Goal: Check status: Check status

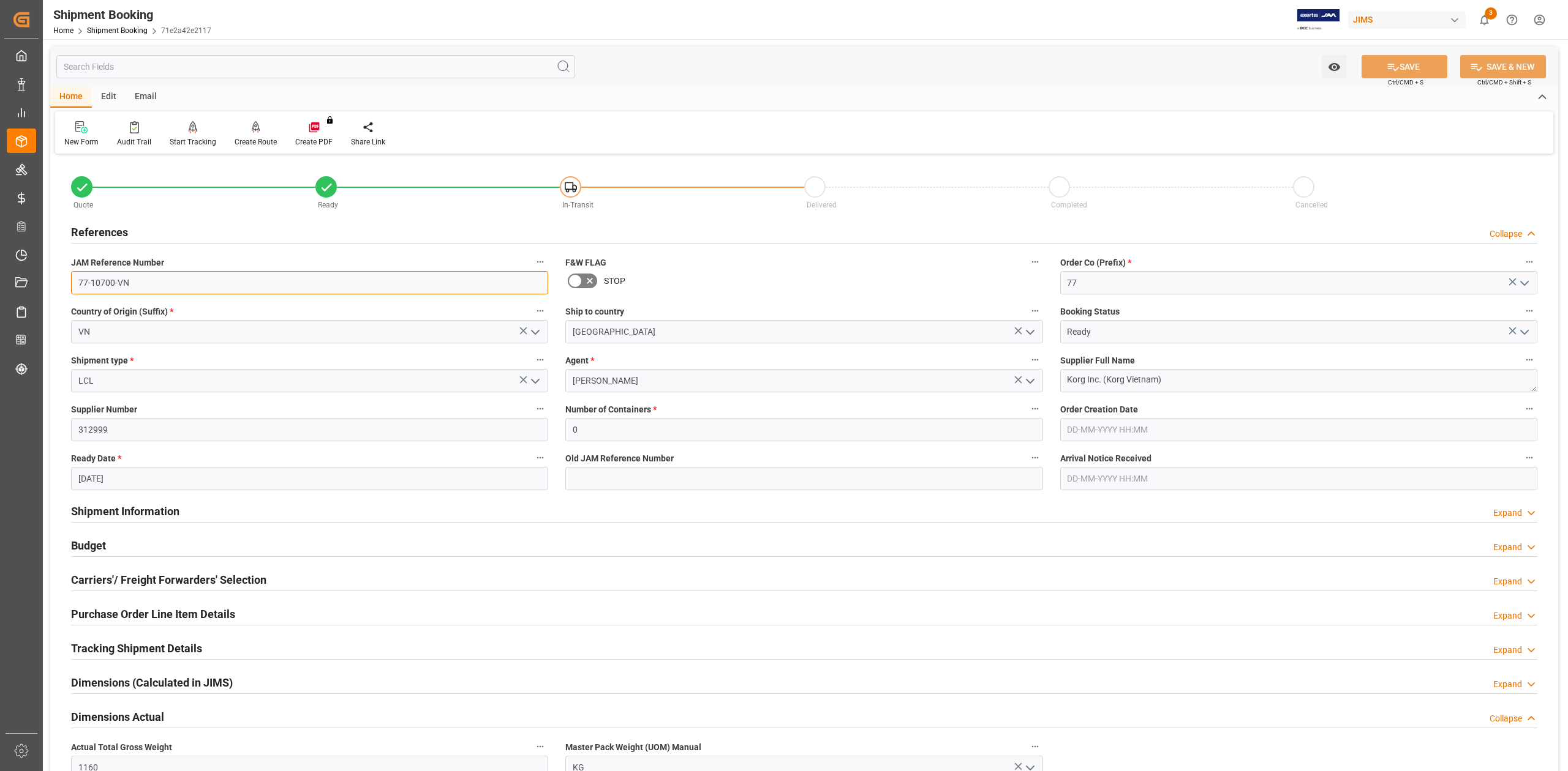
click at [225, 279] on input "77-10700-VN" at bounding box center [310, 282] width 477 height 23
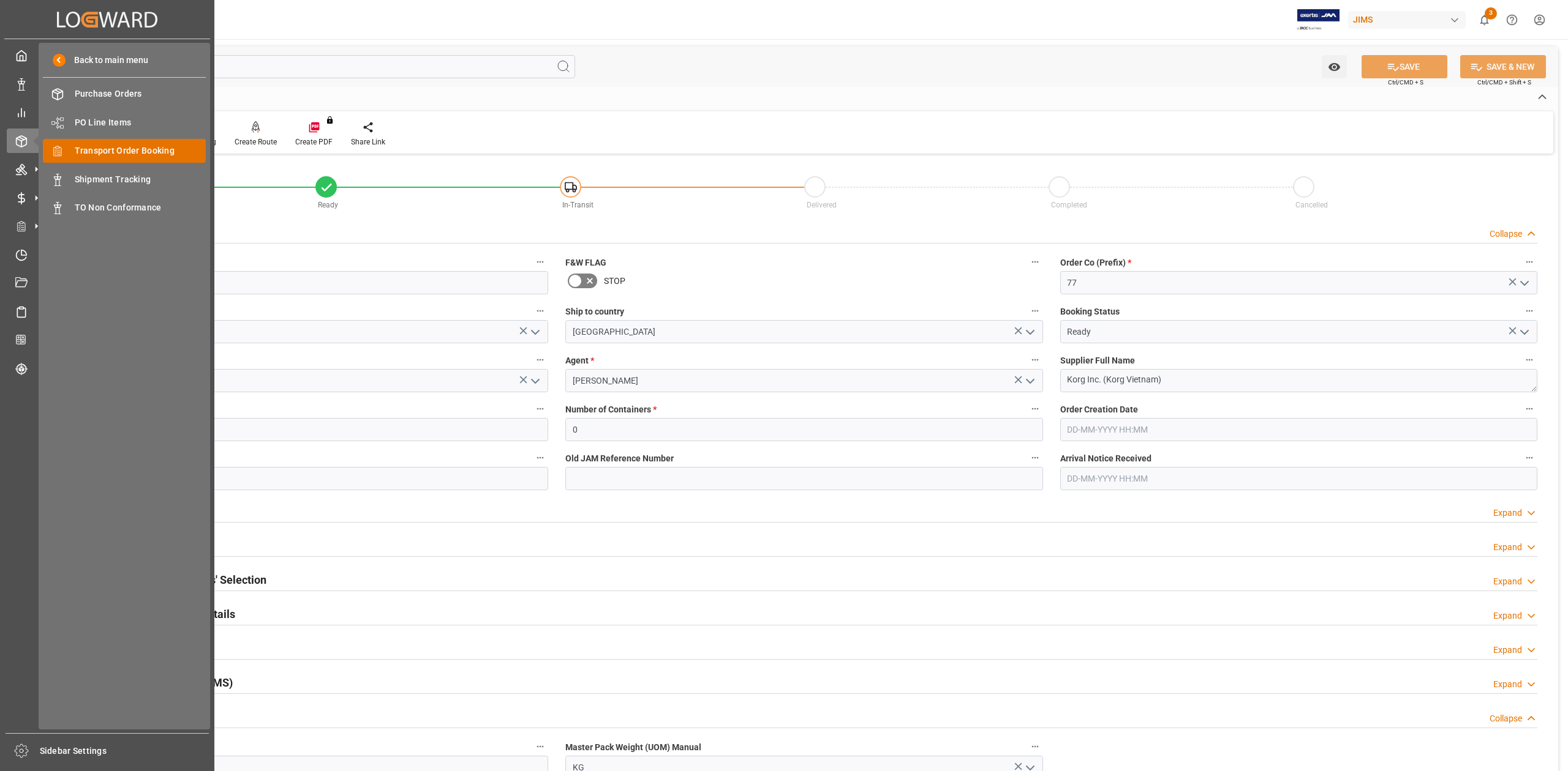
click at [120, 148] on span "Transport Order Booking" at bounding box center [141, 151] width 132 height 13
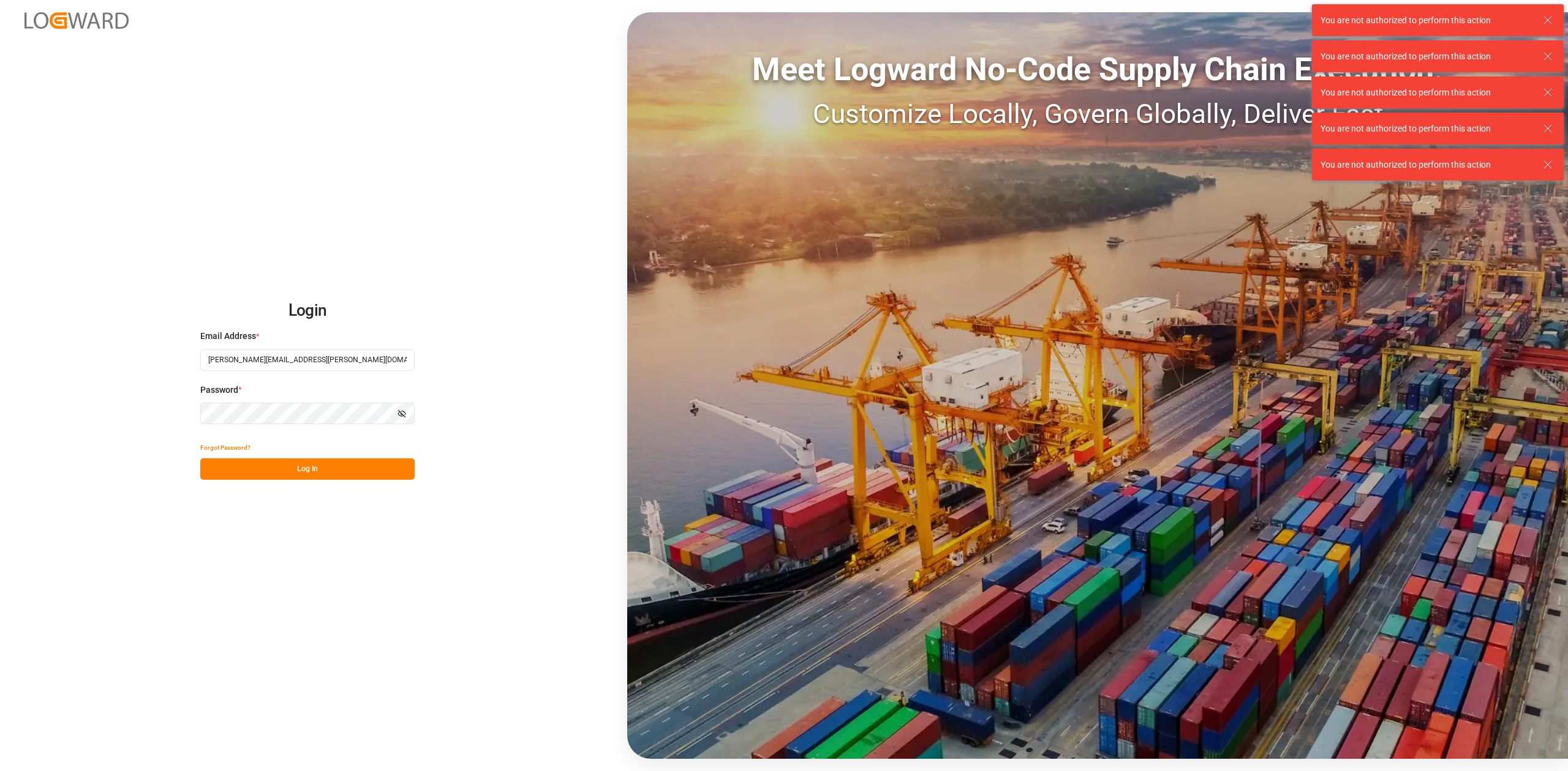
click at [359, 478] on button "Log In" at bounding box center [307, 468] width 214 height 21
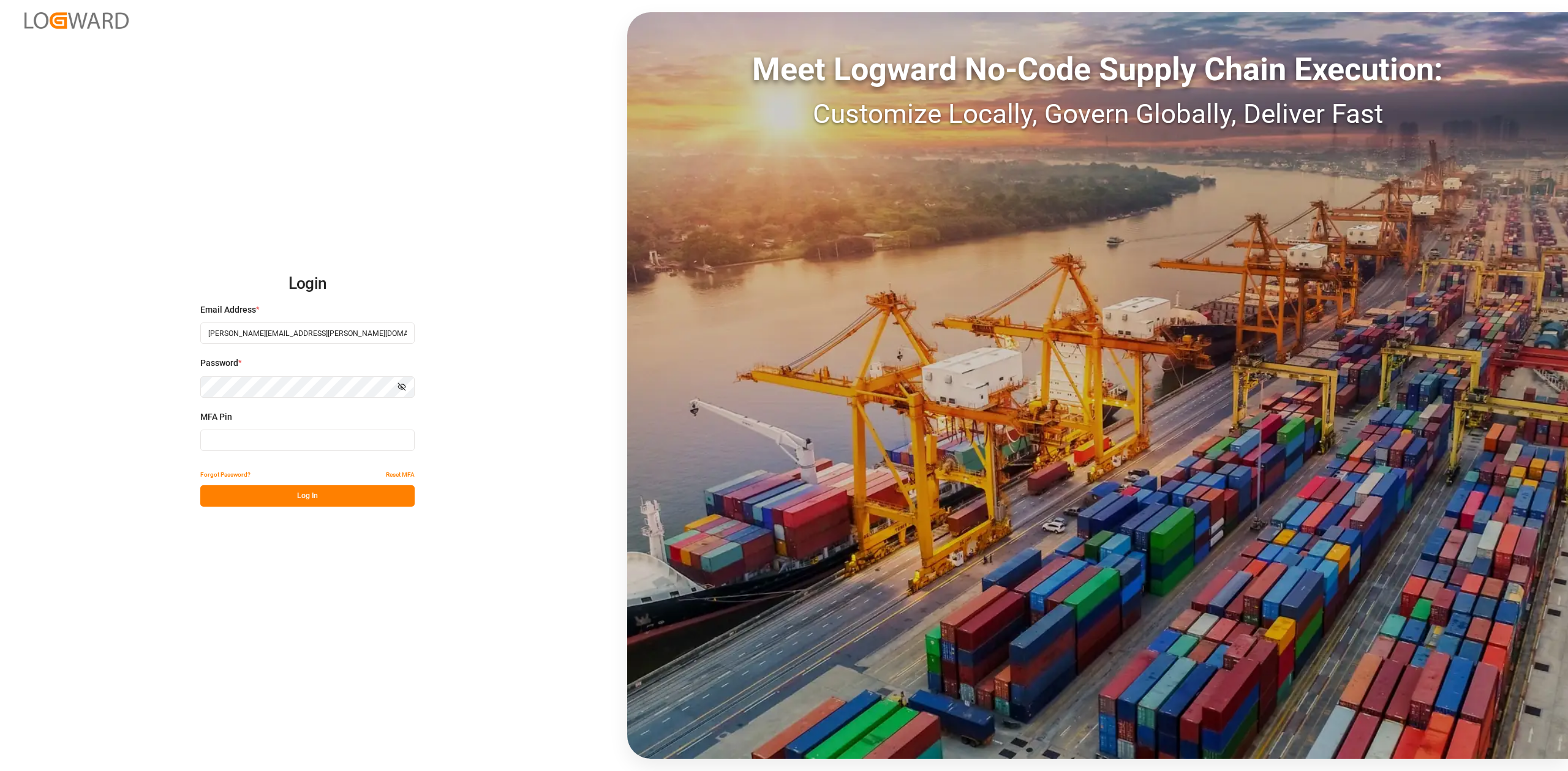
click at [339, 442] on input at bounding box center [307, 440] width 214 height 21
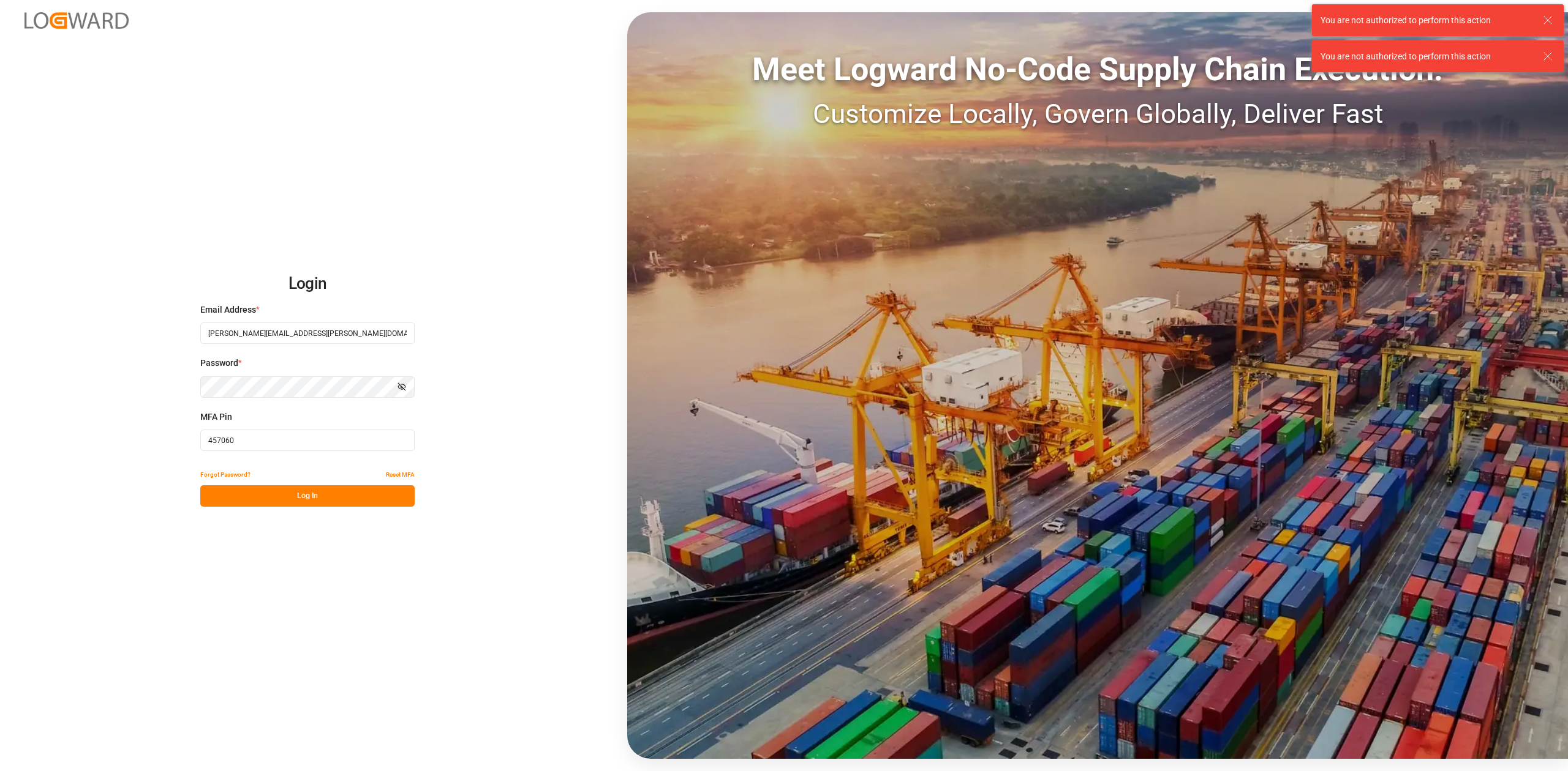
type input "457060"
click at [288, 495] on button "Log In" at bounding box center [307, 495] width 214 height 21
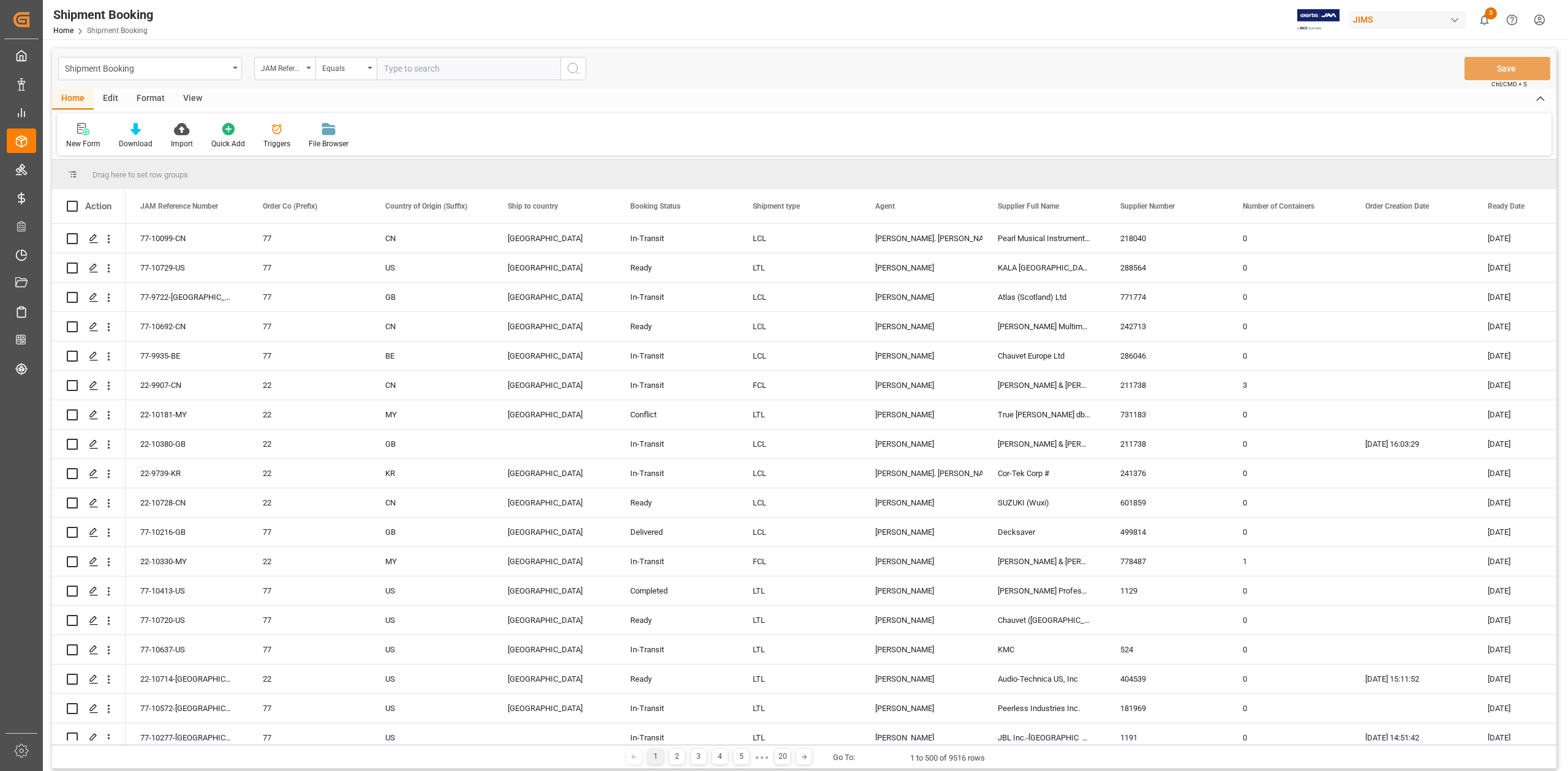
click at [477, 67] on input "text" at bounding box center [469, 68] width 183 height 23
paste input "77-10212-CN"
type input "77-10212-CN"
click at [562, 69] on button "search button" at bounding box center [573, 68] width 26 height 23
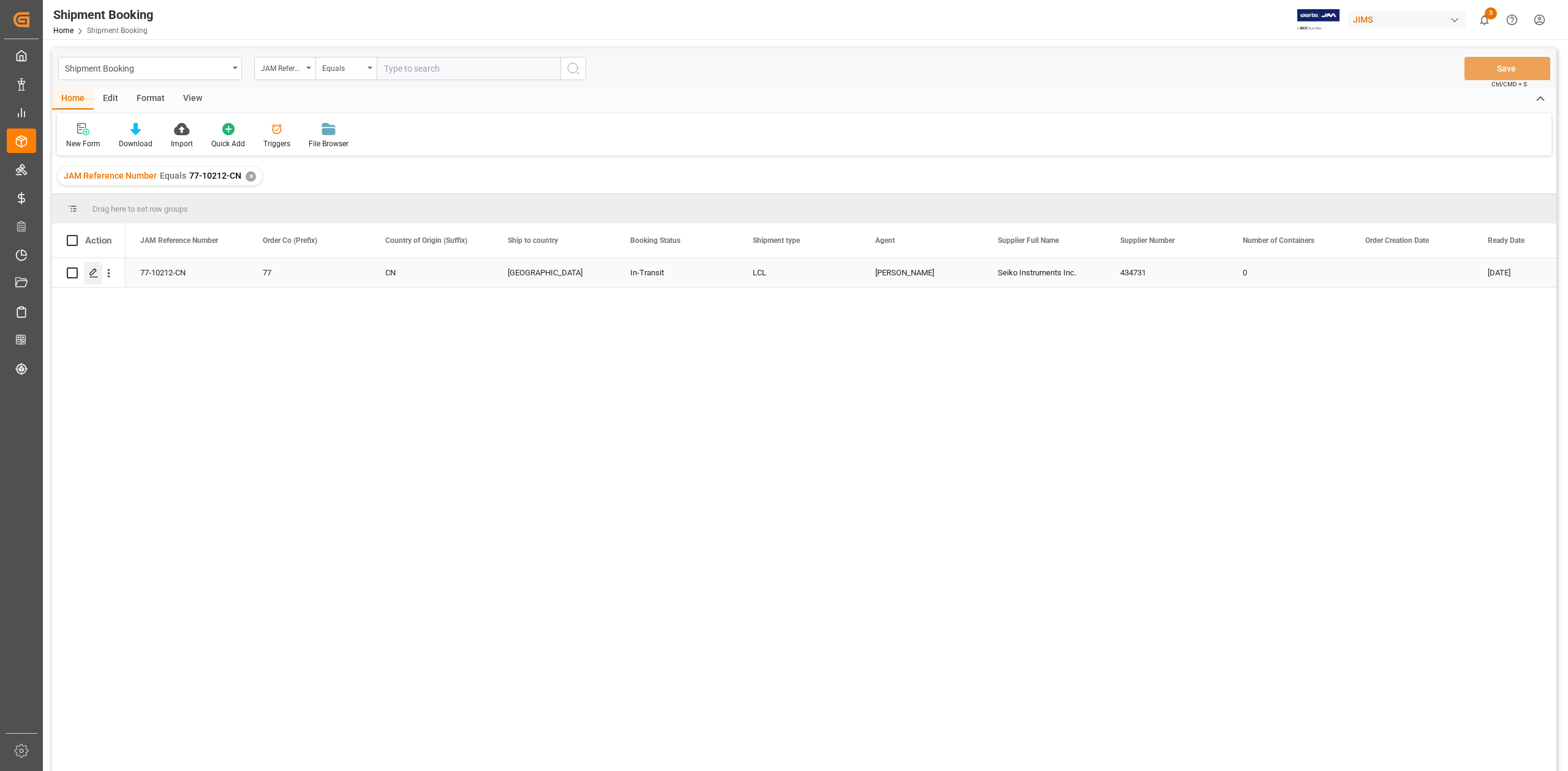
click at [92, 274] on polygon "Press SPACE to select this row." at bounding box center [93, 273] width 6 height 6
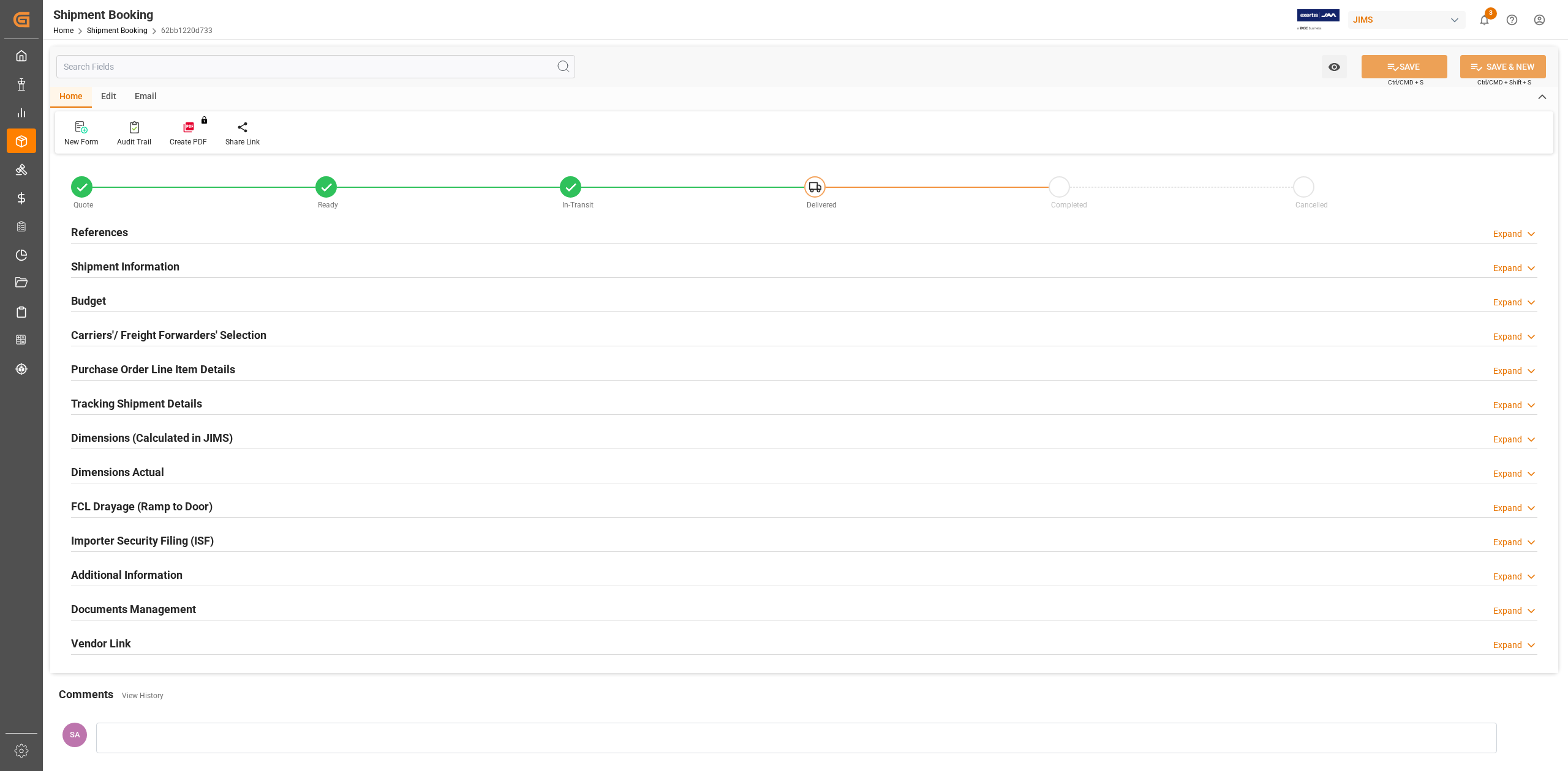
type input "0"
type input "19-08-2025"
click at [122, 232] on h2 "References" at bounding box center [100, 232] width 57 height 17
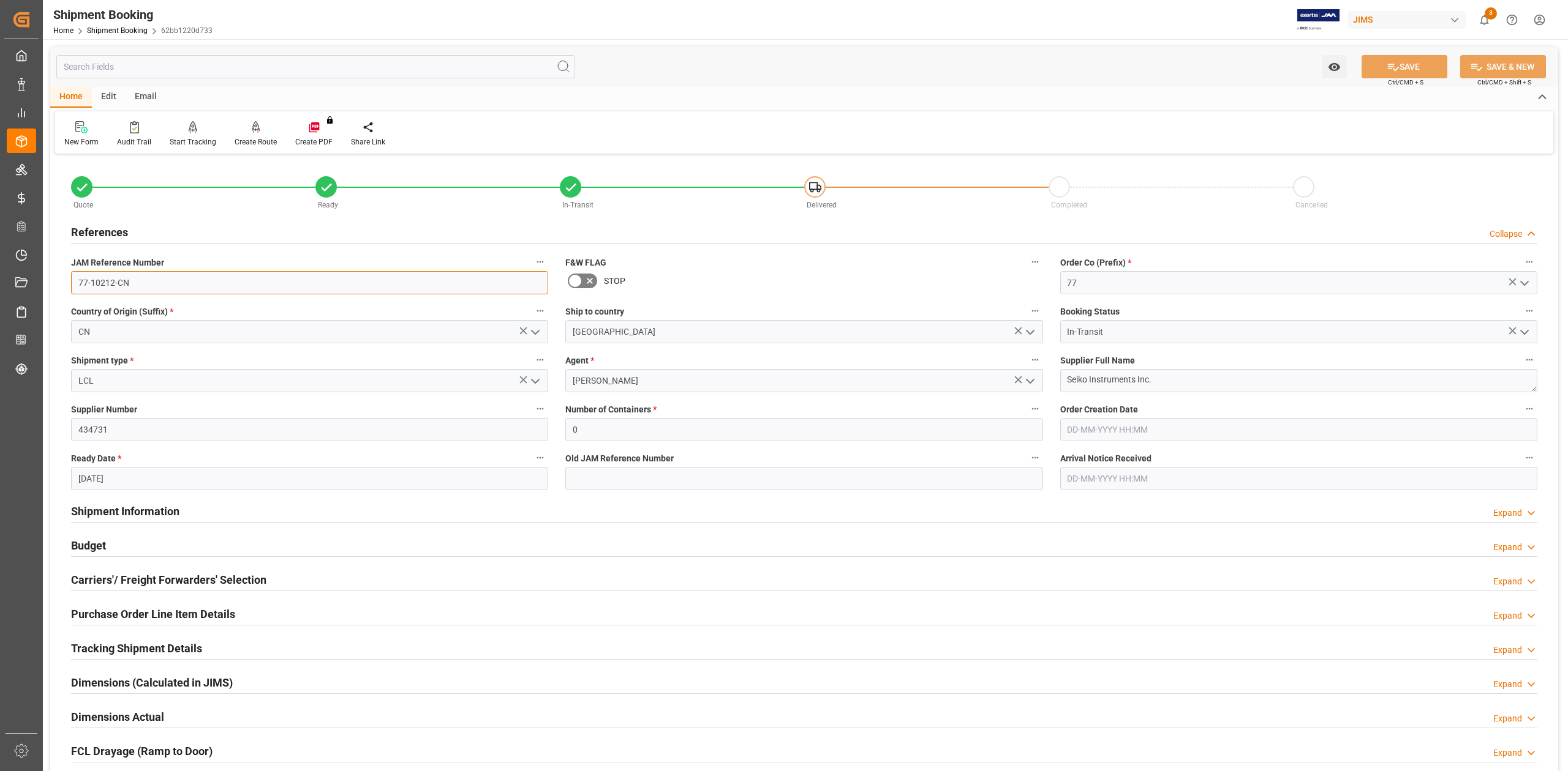
click at [164, 278] on input "77-10212-CN" at bounding box center [310, 282] width 477 height 23
click at [1164, 387] on textarea "Seiko Instruments Inc." at bounding box center [1298, 380] width 477 height 23
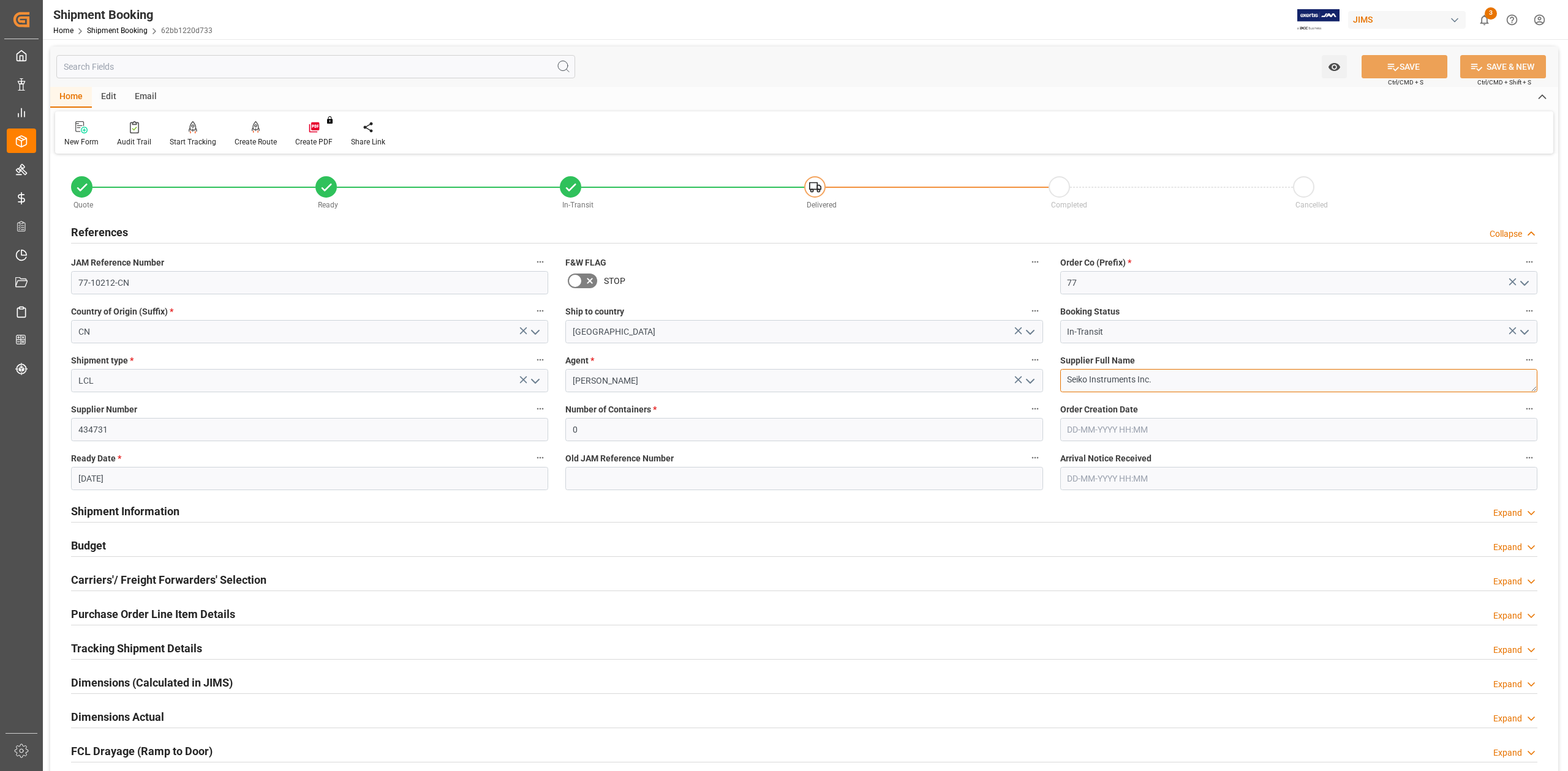
click at [1164, 387] on textarea "Seiko Instruments Inc." at bounding box center [1298, 380] width 477 height 23
click at [226, 277] on input "77-10212-CN" at bounding box center [310, 282] width 477 height 23
click at [187, 284] on input "77-10212-CN" at bounding box center [310, 282] width 477 height 23
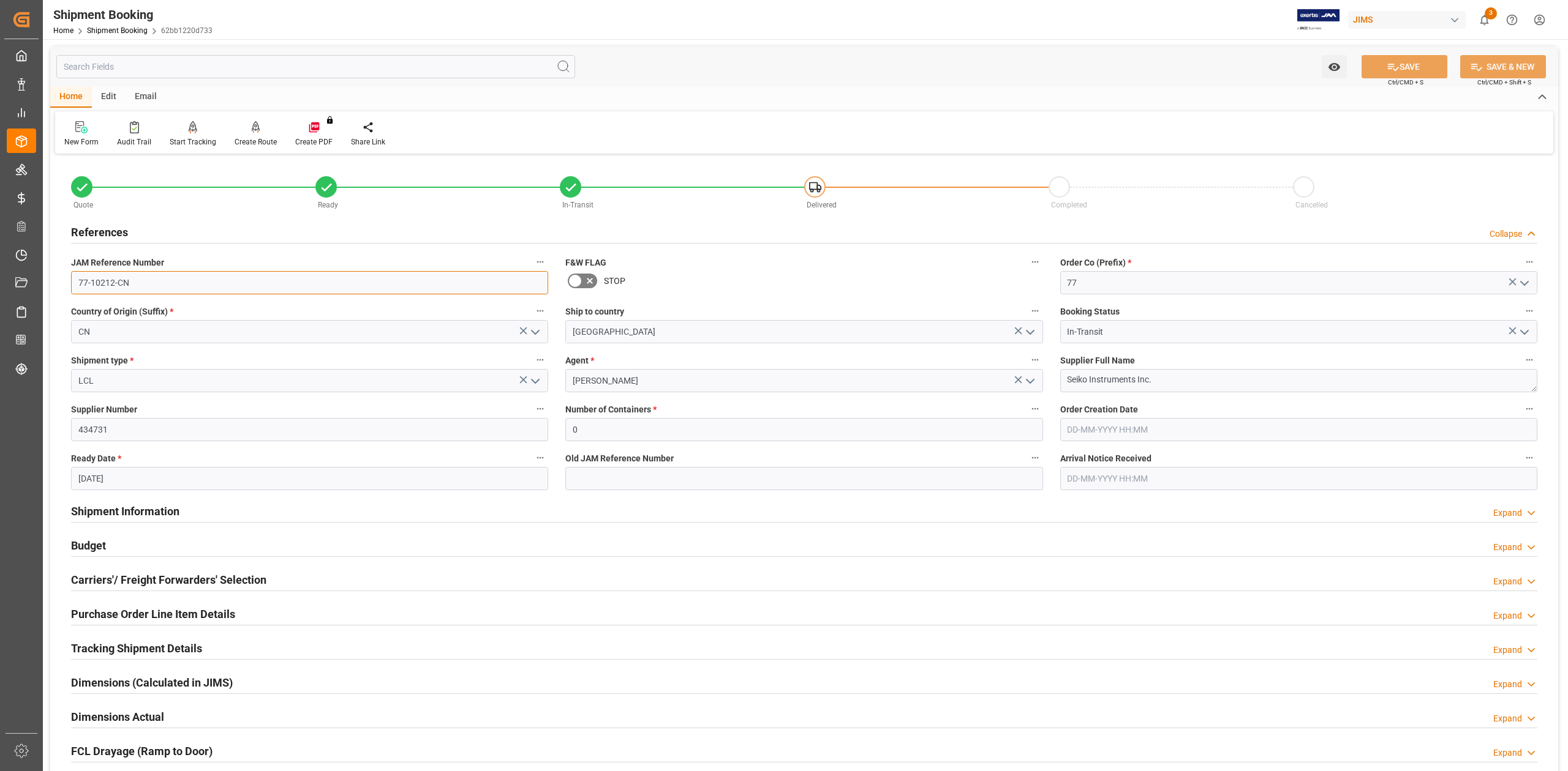
click at [187, 284] on input "77-10212-CN" at bounding box center [310, 282] width 477 height 23
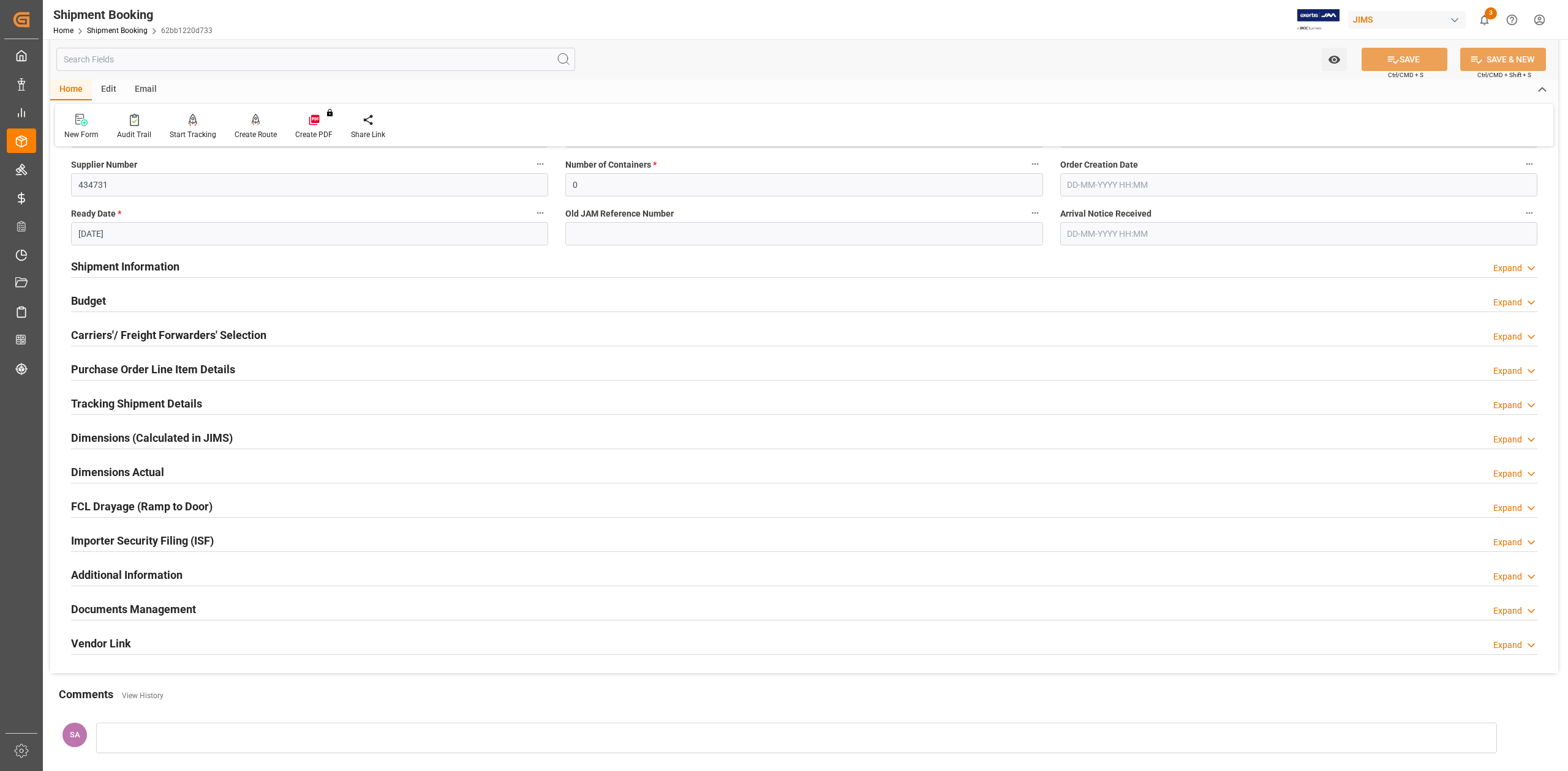
click at [115, 412] on h2 "Tracking Shipment Details" at bounding box center [137, 404] width 131 height 17
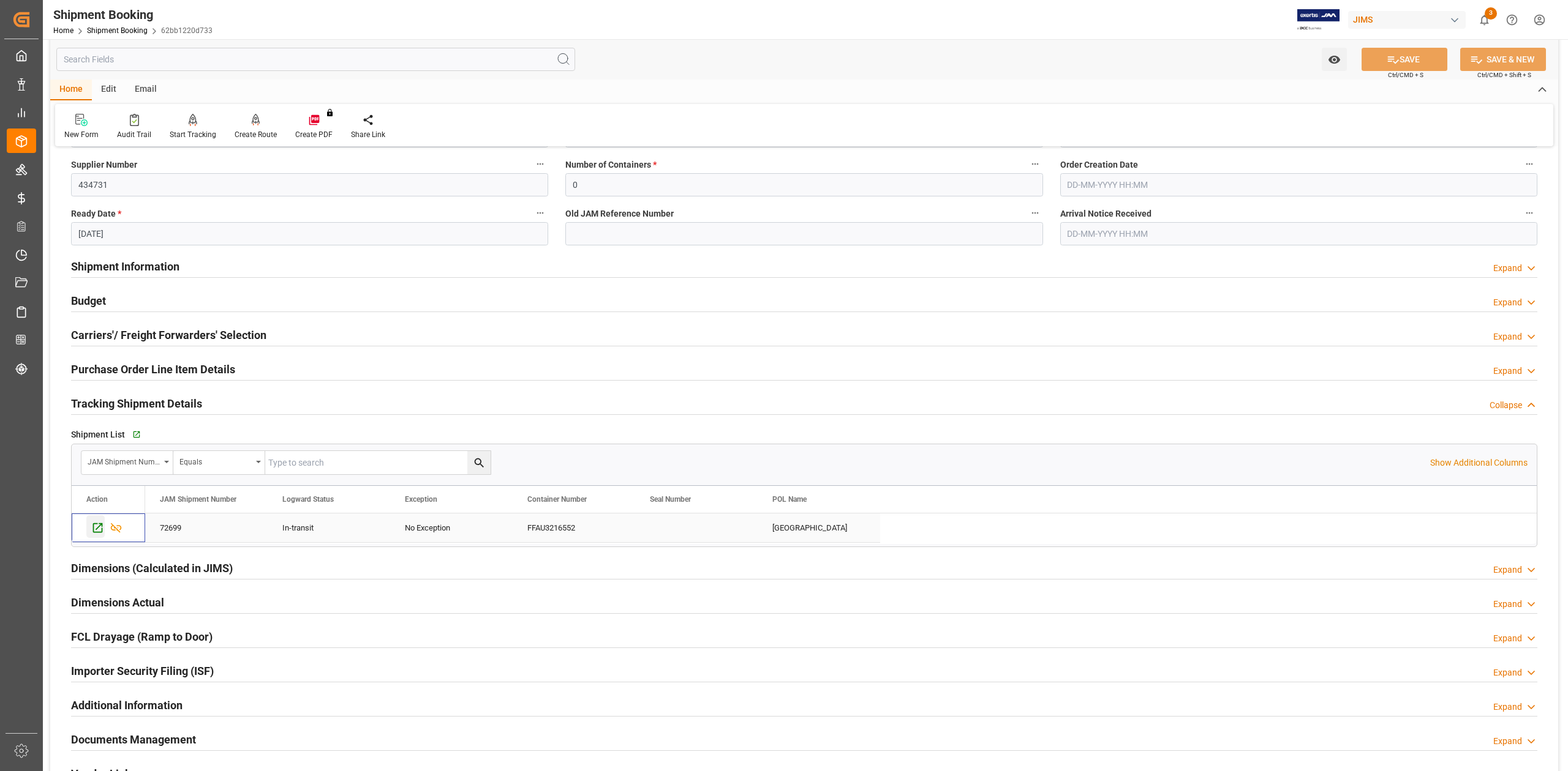
click at [89, 529] on div "Press SPACE to select this row." at bounding box center [95, 526] width 18 height 23
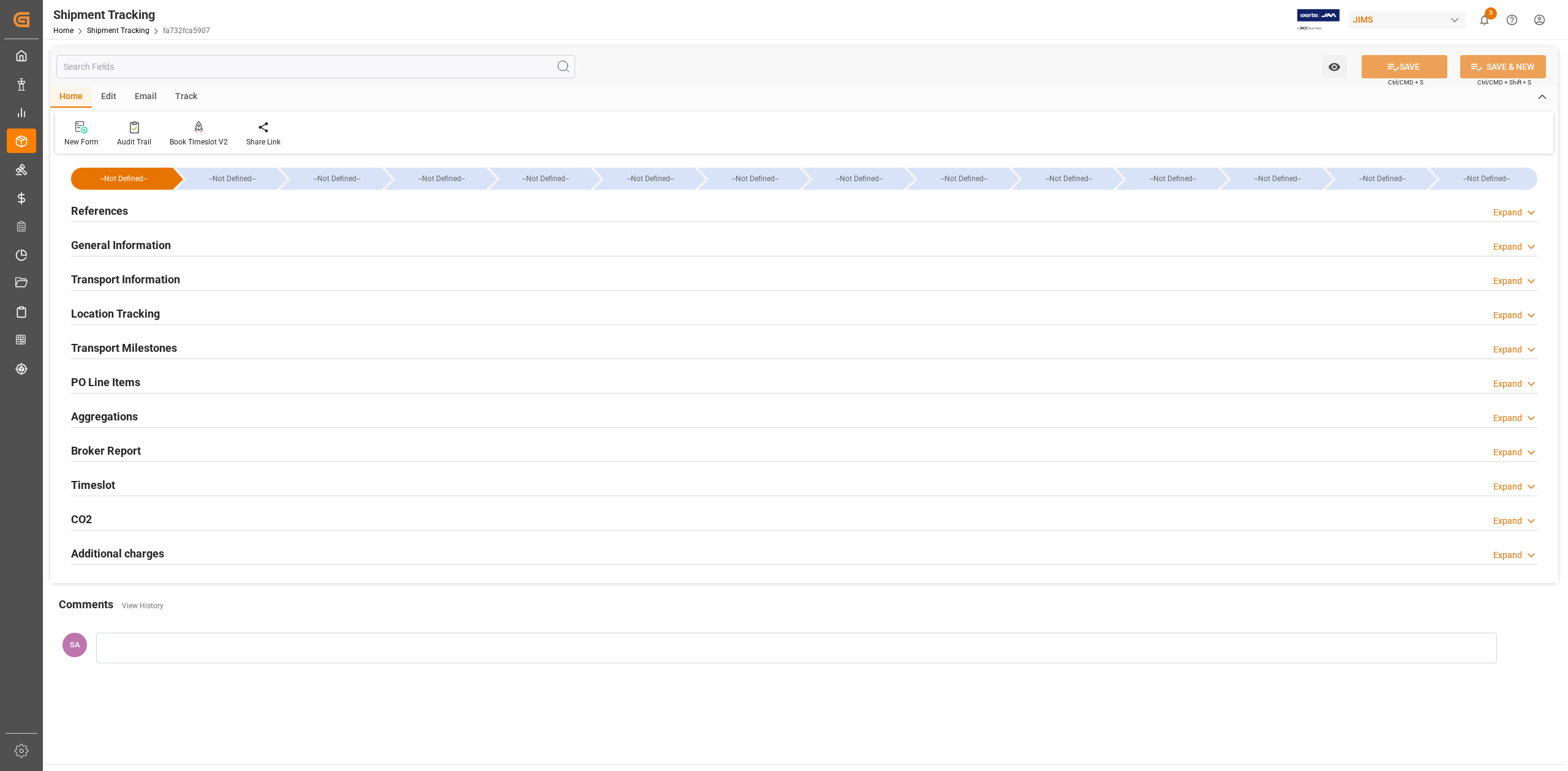
type input "[DATE] 00:00"
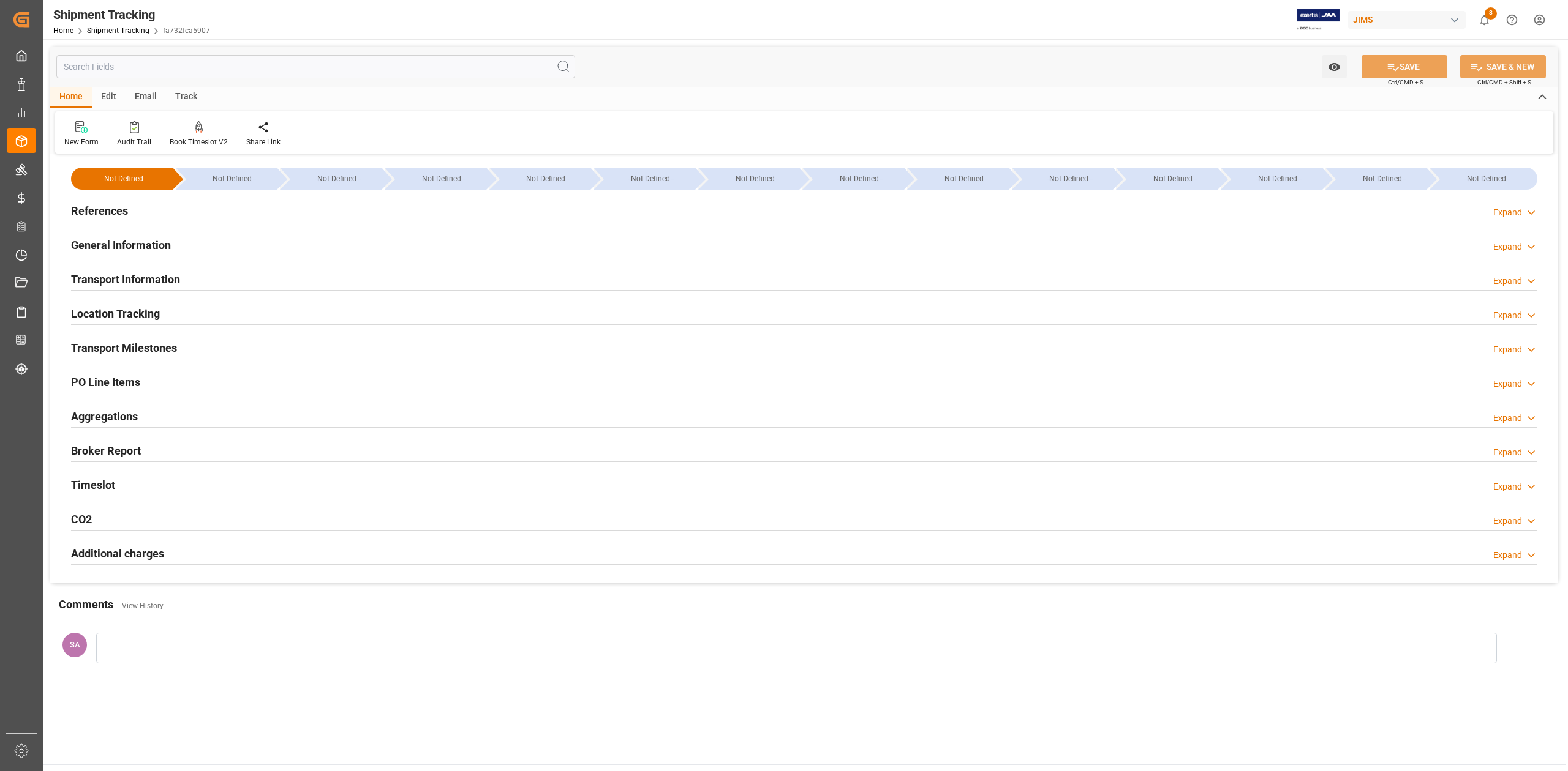
drag, startPoint x: 149, startPoint y: 343, endPoint x: 175, endPoint y: 341, distance: 26.1
click at [149, 343] on h2 "Transport Milestones" at bounding box center [124, 348] width 106 height 17
